Goal: Communication & Community: Answer question/provide support

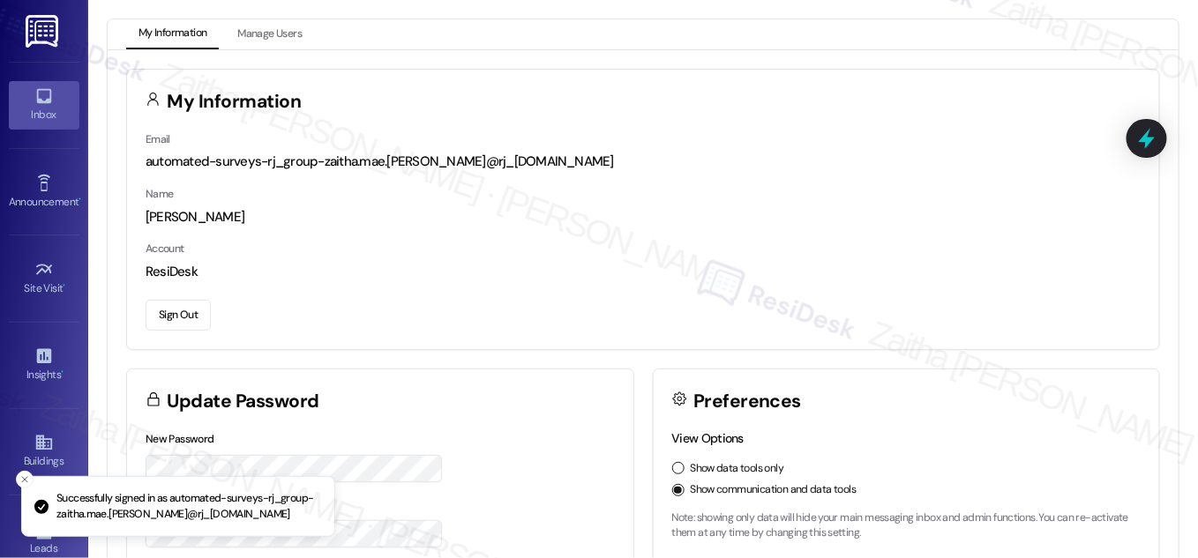
click at [56, 95] on link "Inbox" at bounding box center [44, 105] width 71 height 48
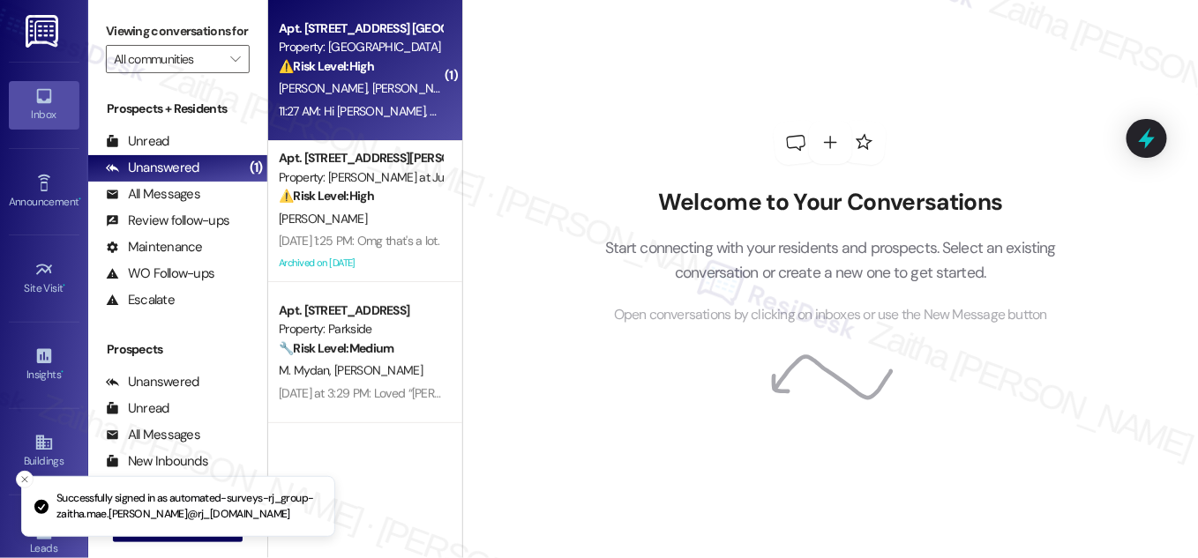
click at [413, 95] on div "[PERSON_NAME] [PERSON_NAME]" at bounding box center [360, 89] width 167 height 22
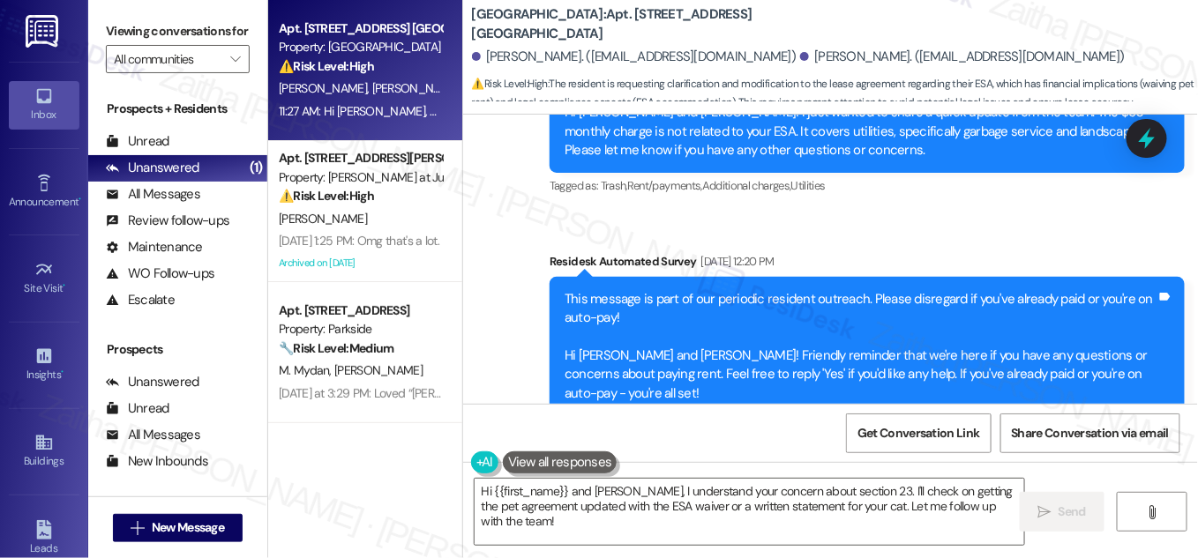
scroll to position [7438, 0]
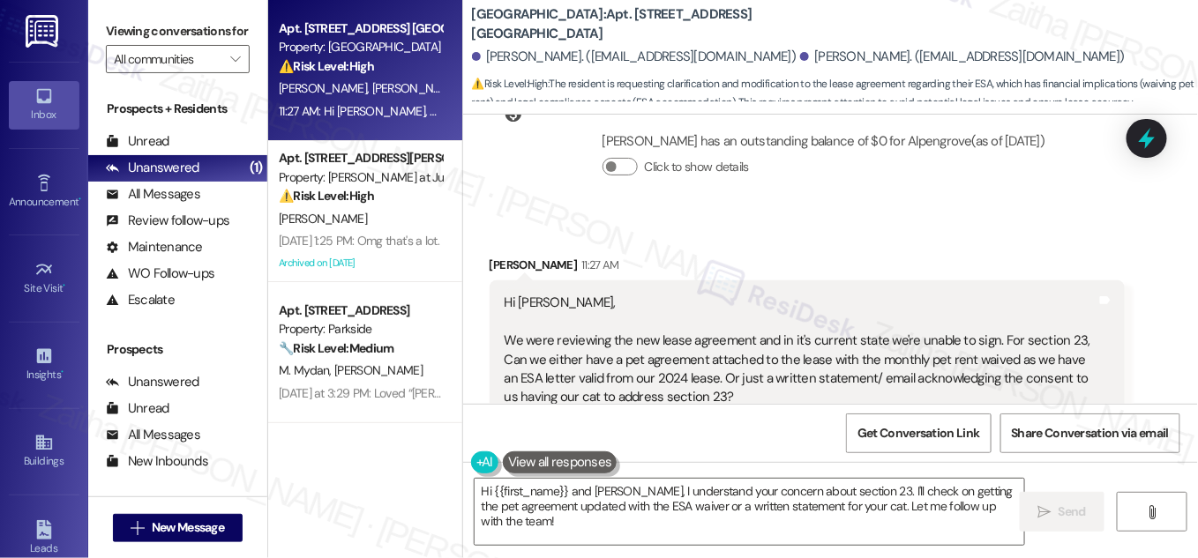
click at [510, 256] on div "[PERSON_NAME] 11:27 AM" at bounding box center [807, 268] width 635 height 25
click at [509, 256] on div "[PERSON_NAME] 11:27 AM" at bounding box center [807, 268] width 635 height 25
copy div "[PERSON_NAME]"
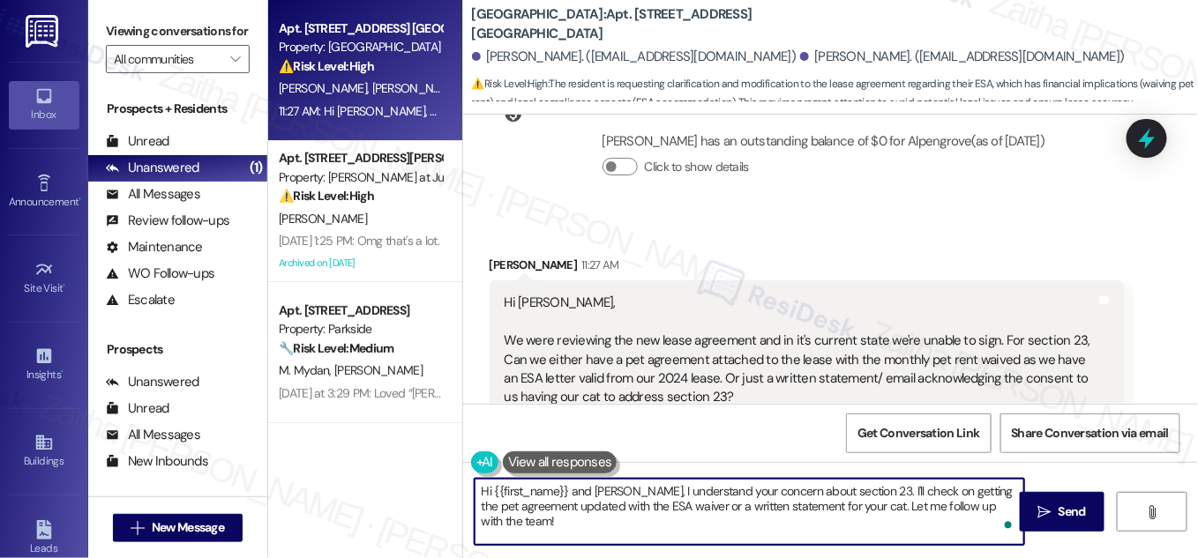
drag, startPoint x: 588, startPoint y: 491, endPoint x: 500, endPoint y: 491, distance: 87.3
click at [500, 491] on textarea "Hi {{first_name}} and [PERSON_NAME], I understand your concern about section 23…" at bounding box center [750, 512] width 550 height 66
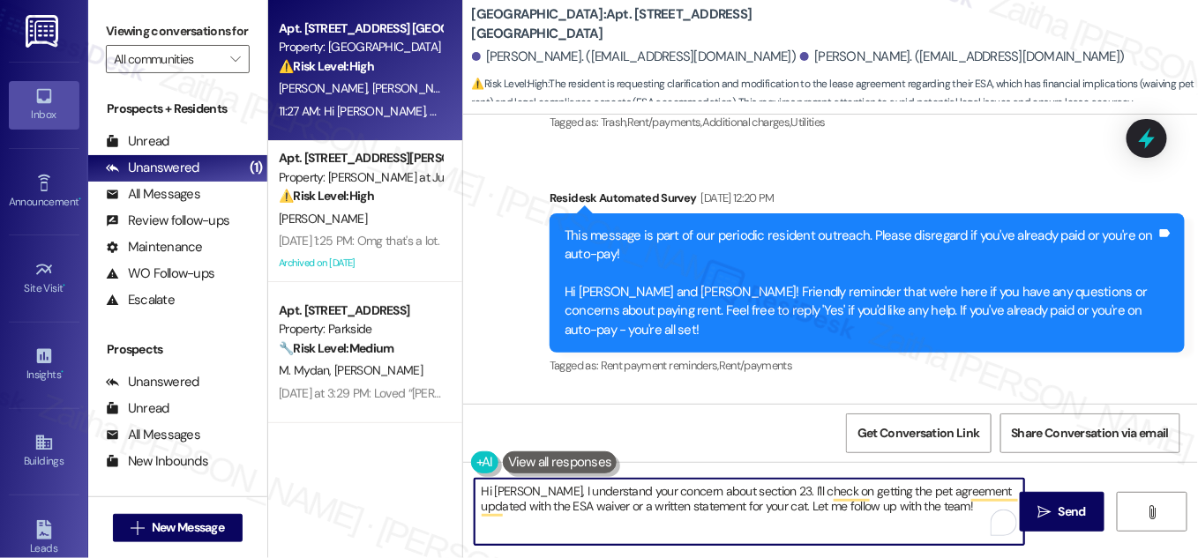
scroll to position [7197, 0]
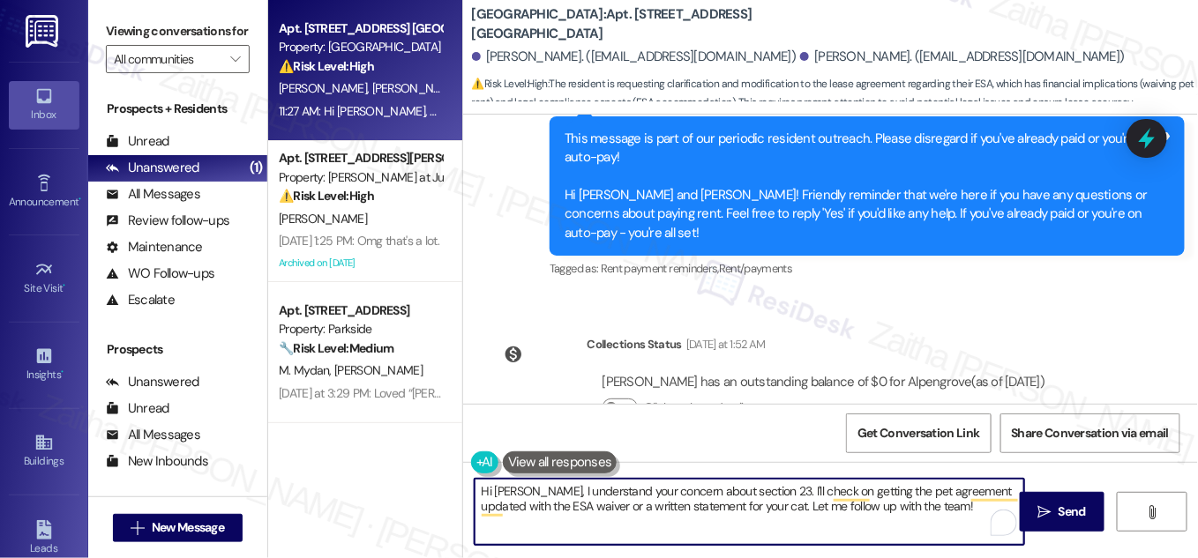
click at [536, 491] on textarea "Hi [PERSON_NAME], I understand your concern about section 23. I'll check on get…" at bounding box center [750, 512] width 550 height 66
click at [544, 523] on textarea "Hi [PERSON_NAME], thank you for reaching out! I understand your concern about s…" at bounding box center [750, 512] width 550 height 66
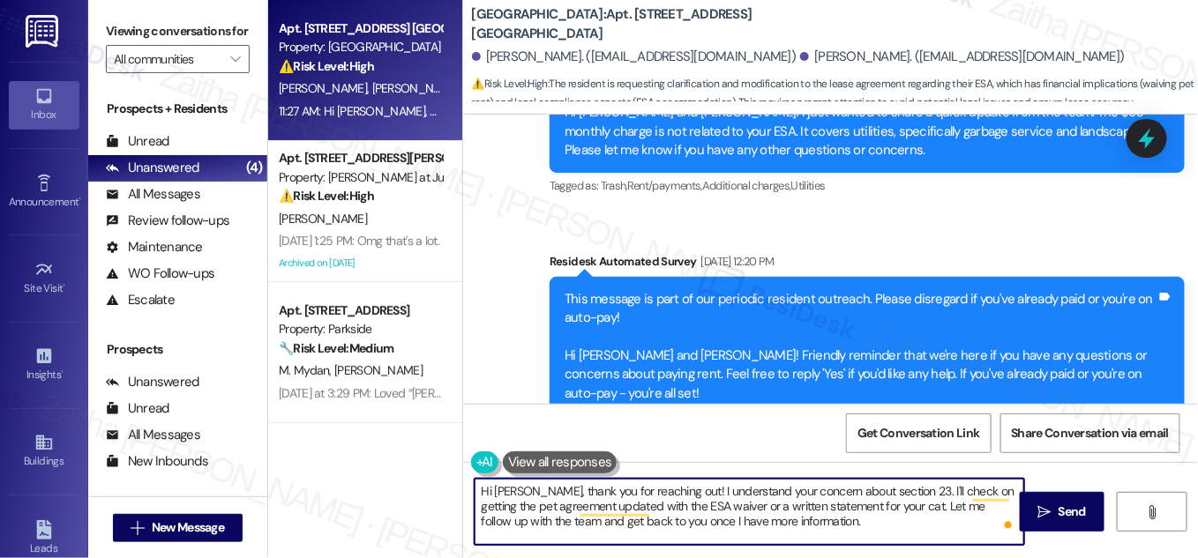
scroll to position [7438, 0]
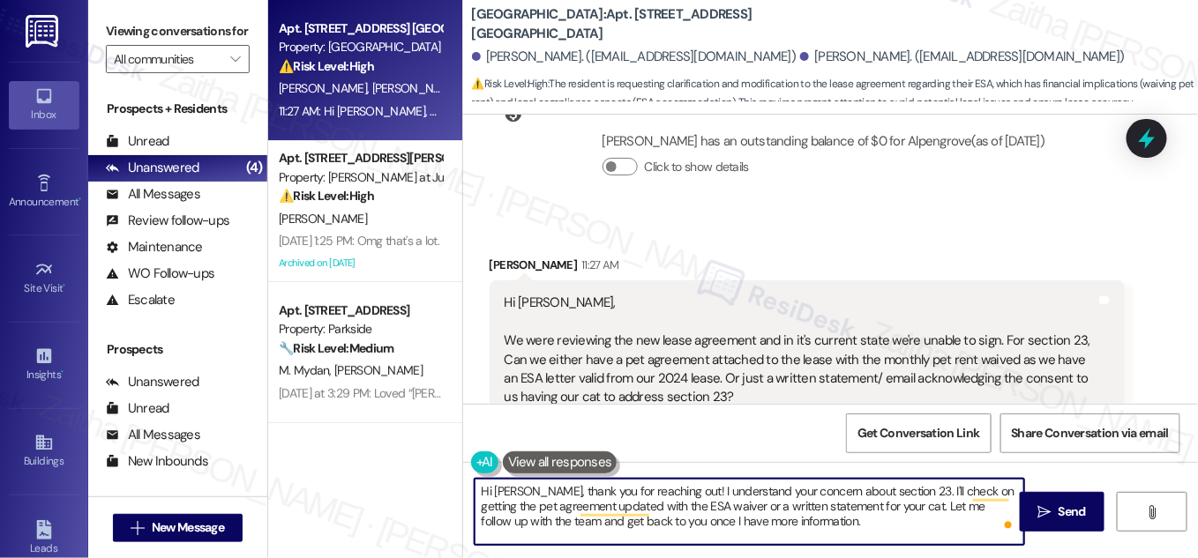
type textarea "Hi [PERSON_NAME], thank you for reaching out! I understand your concern about s…"
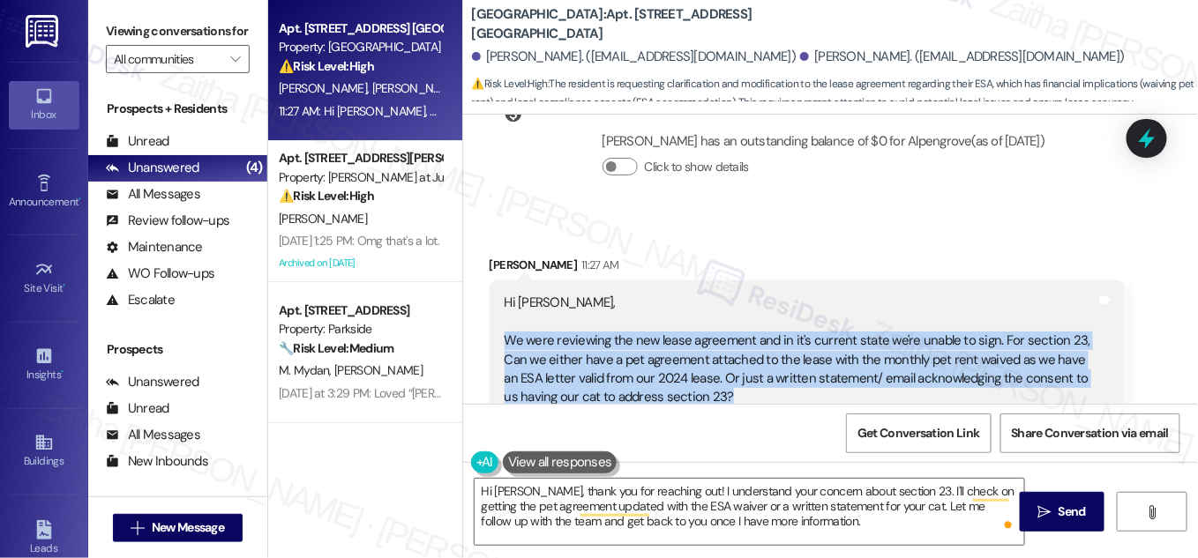
drag, startPoint x: 498, startPoint y: 243, endPoint x: 745, endPoint y: 299, distance: 253.2
click at [743, 299] on div "Hi [PERSON_NAME], We were reviewing the new lease agreement and in it's current…" at bounding box center [807, 369] width 635 height 177
copy div "We were reviewing the new lease agreement and in it's current state we're unabl…"
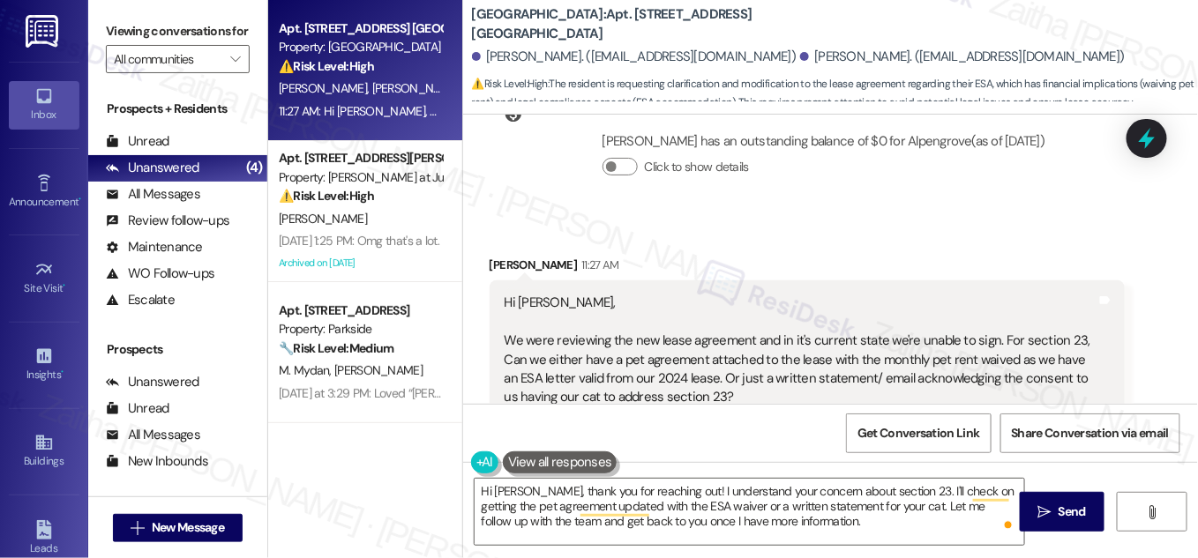
click at [840, 256] on div "[PERSON_NAME] 11:27 AM" at bounding box center [807, 268] width 635 height 25
click at [1075, 517] on span "Send" at bounding box center [1072, 512] width 27 height 19
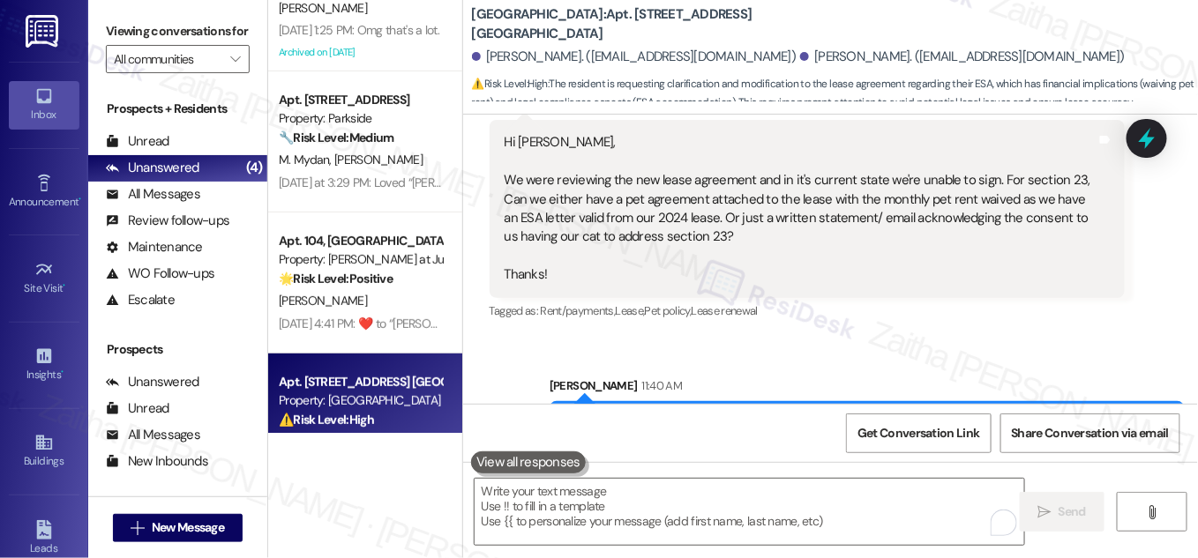
scroll to position [131, 0]
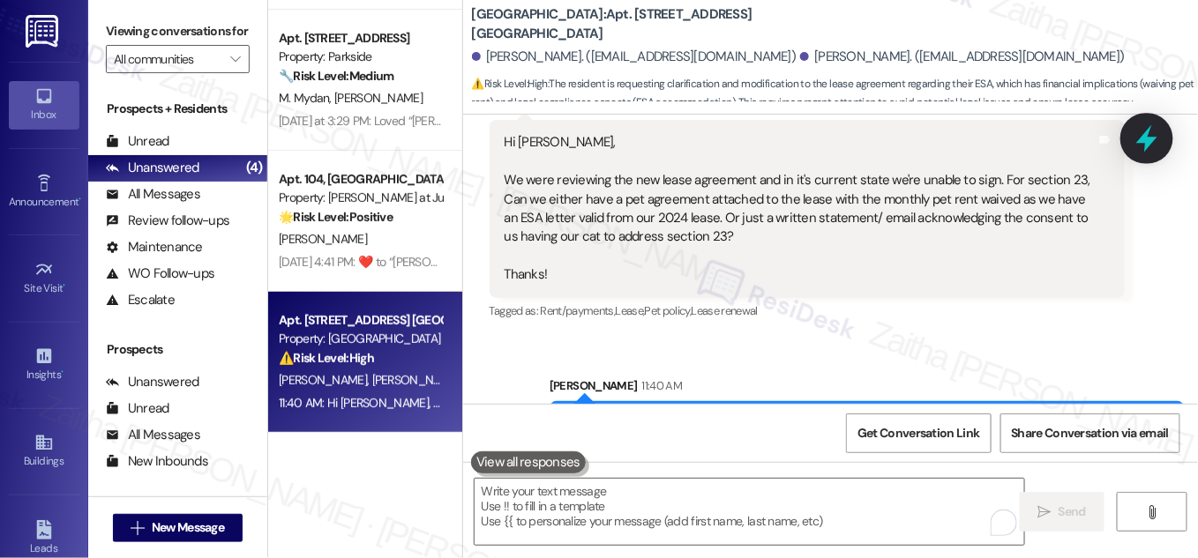
click at [1144, 139] on icon at bounding box center [1146, 138] width 21 height 27
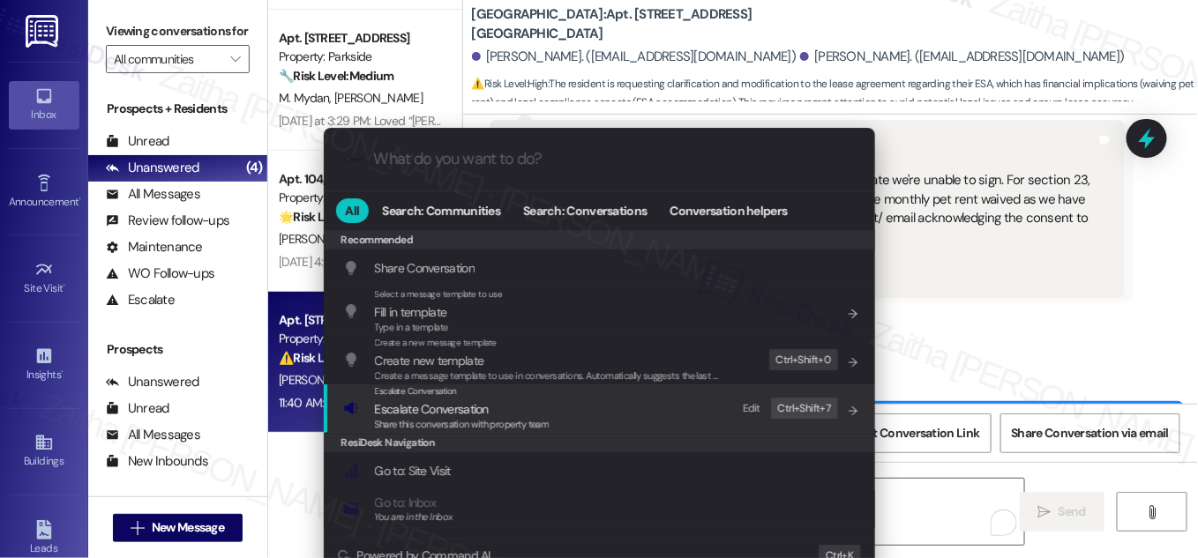
click at [415, 404] on span "Escalate Conversation" at bounding box center [432, 409] width 114 height 16
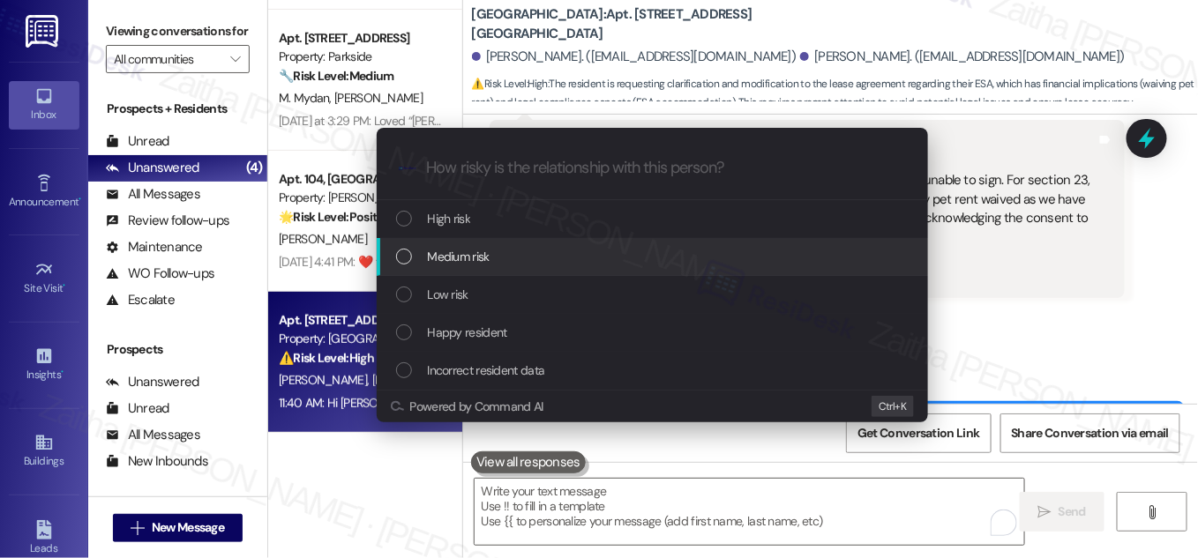
click at [475, 253] on span "Medium risk" at bounding box center [459, 256] width 62 height 19
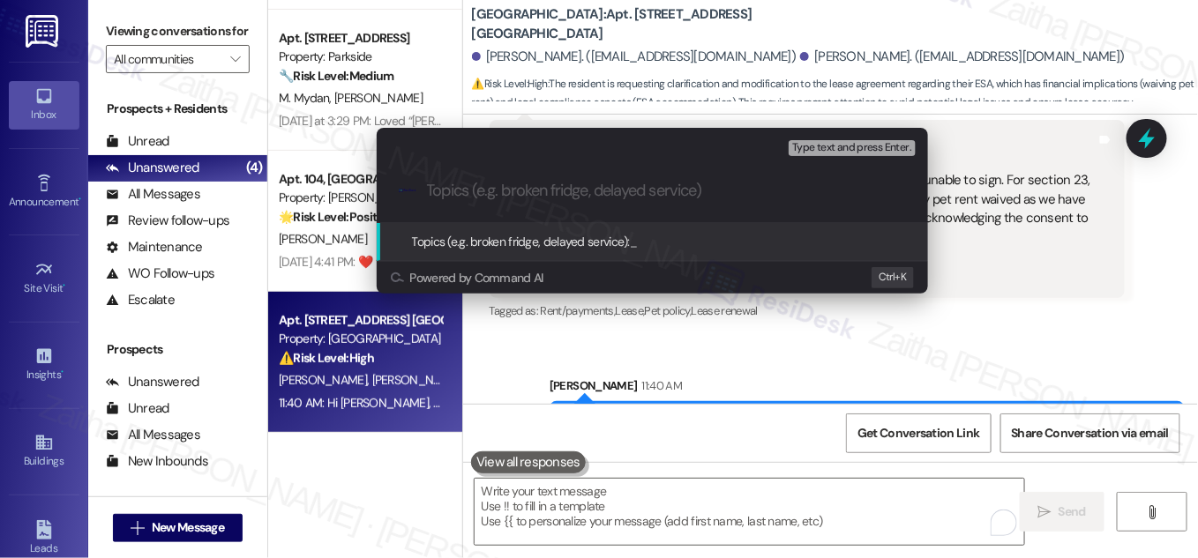
paste input "Request for ESA Pet Clause Adjustment"
type input "Request for ESA Pet Clause Adjustment"
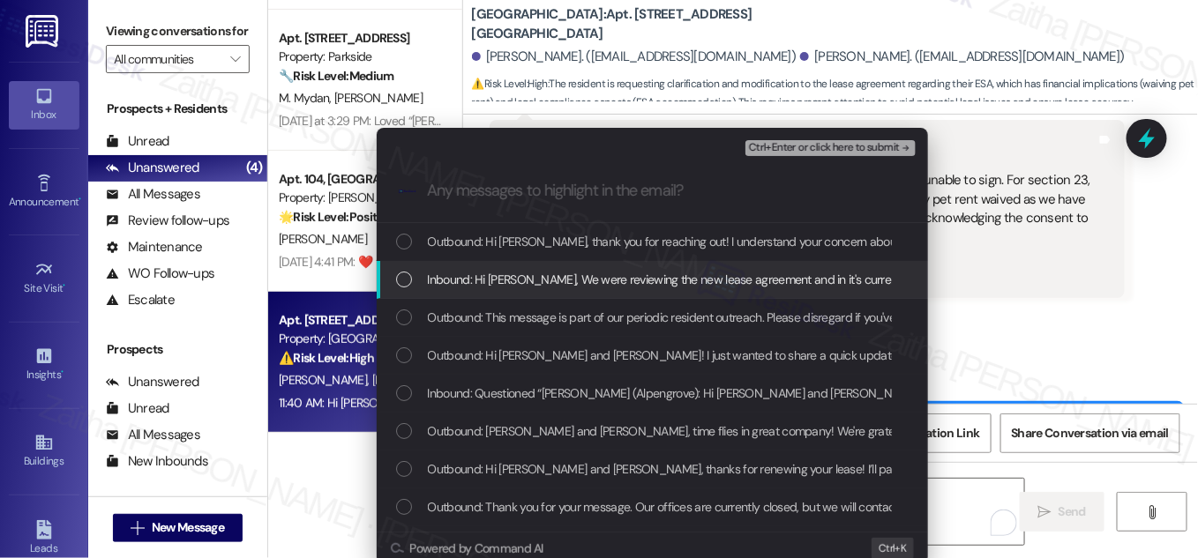
click at [411, 282] on div "Inbound: Hi [PERSON_NAME], We were reviewing the new lease agreement and in it'…" at bounding box center [654, 279] width 516 height 19
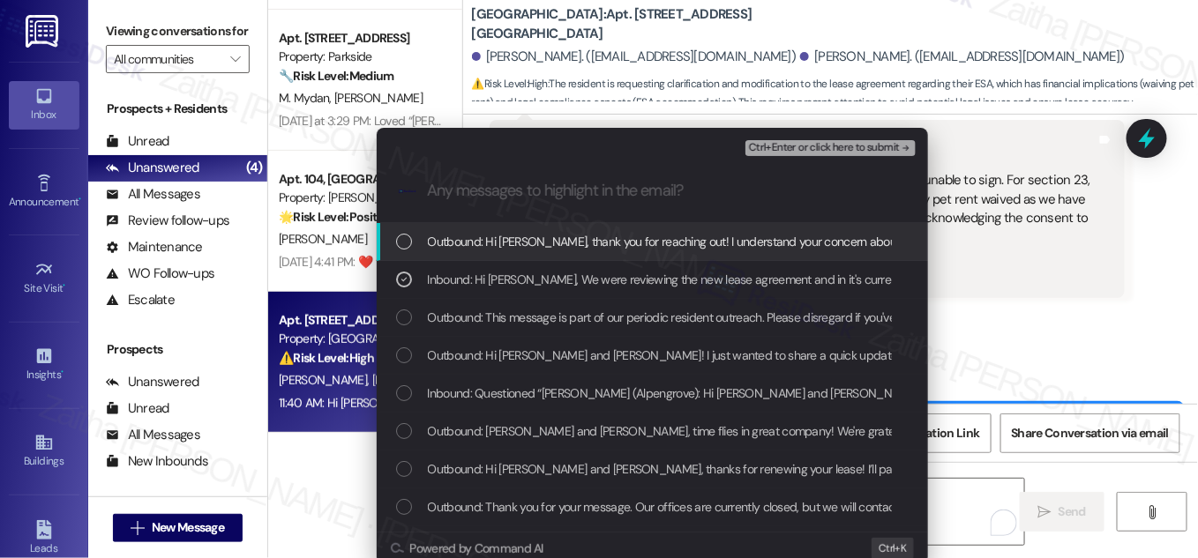
click at [828, 151] on span "Ctrl+Enter or click here to submit" at bounding box center [824, 148] width 151 height 12
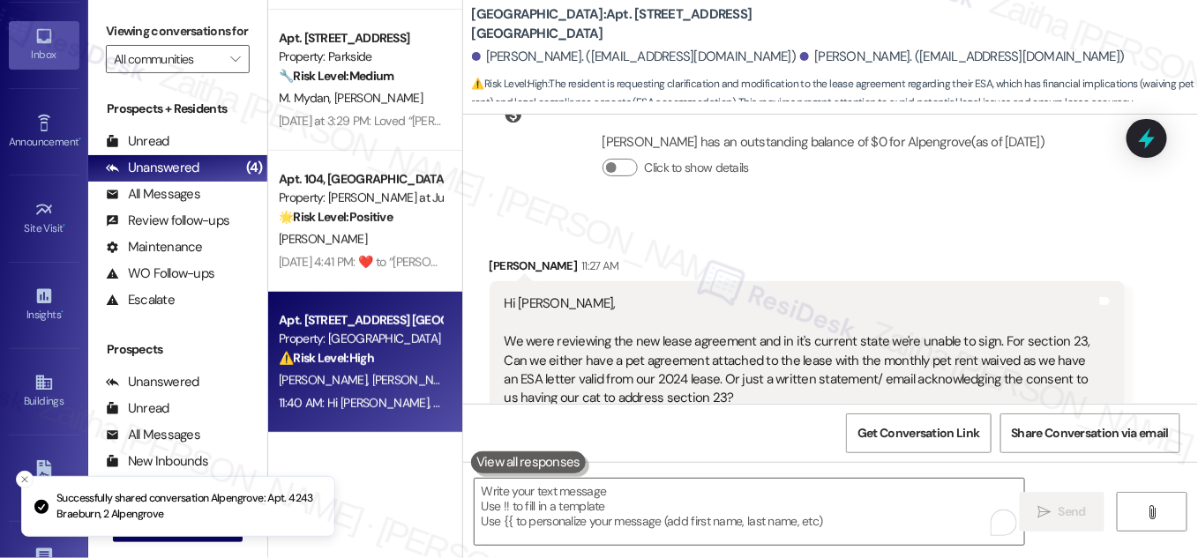
scroll to position [277, 0]
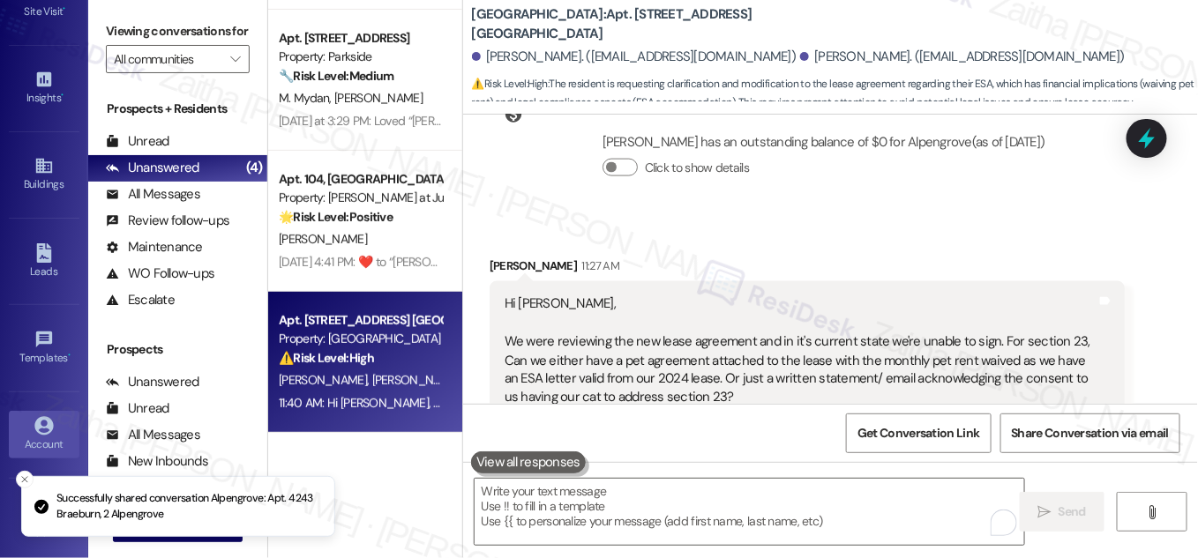
click at [49, 436] on div "Account" at bounding box center [44, 445] width 88 height 18
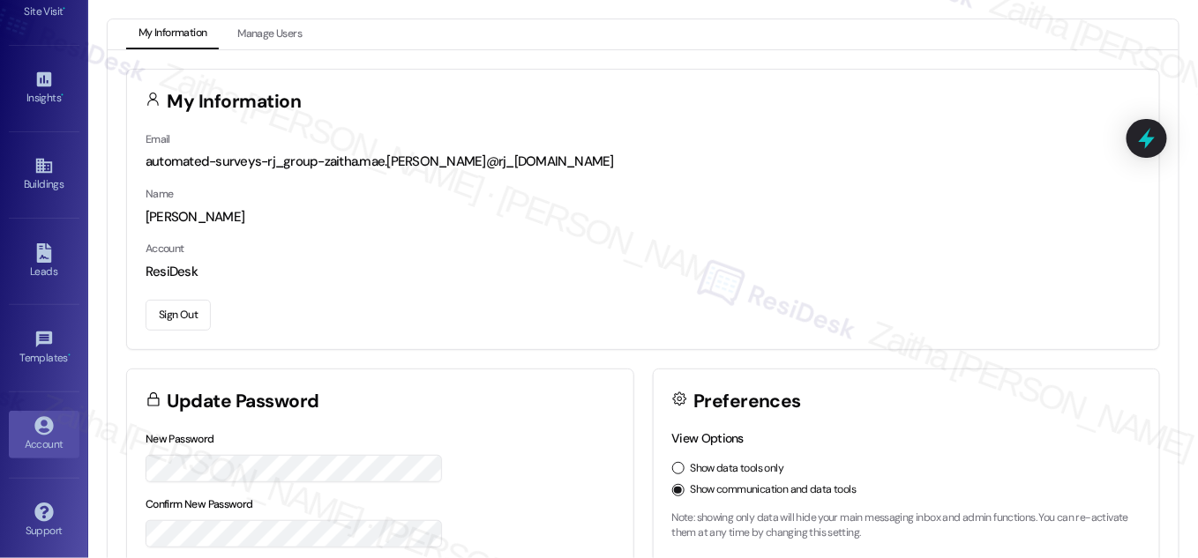
click at [182, 314] on button "Sign Out" at bounding box center [178, 315] width 65 height 31
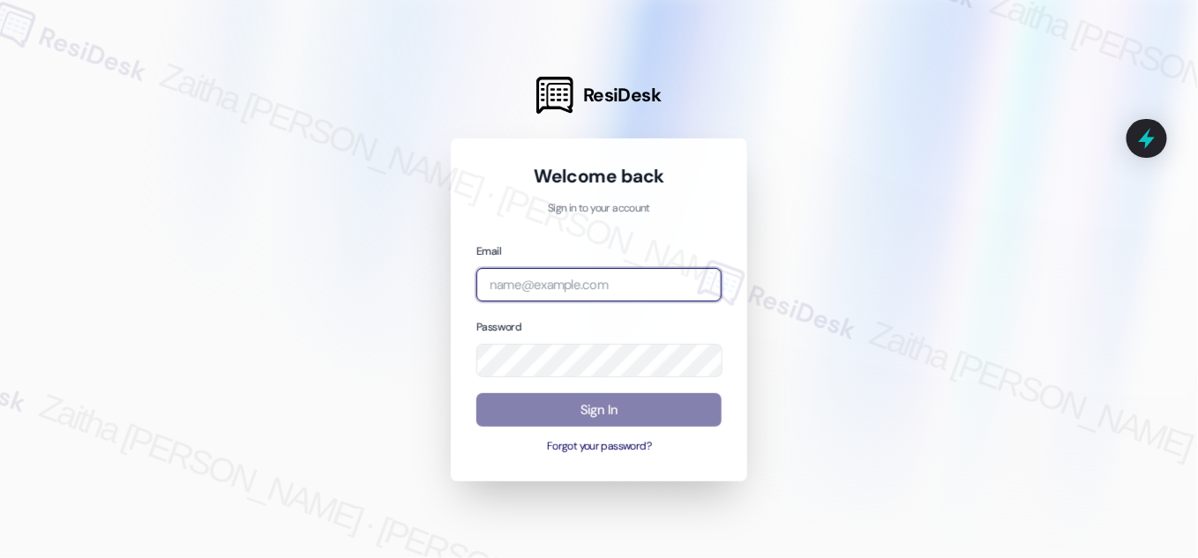
click at [536, 271] on input "email" at bounding box center [598, 285] width 245 height 34
type input "automated-surveys-[MEDICAL_DATA]_formerly_regency-zaitha.mae.[PERSON_NAME]@[MED…"
